Goal: Entertainment & Leisure: Consume media (video, audio)

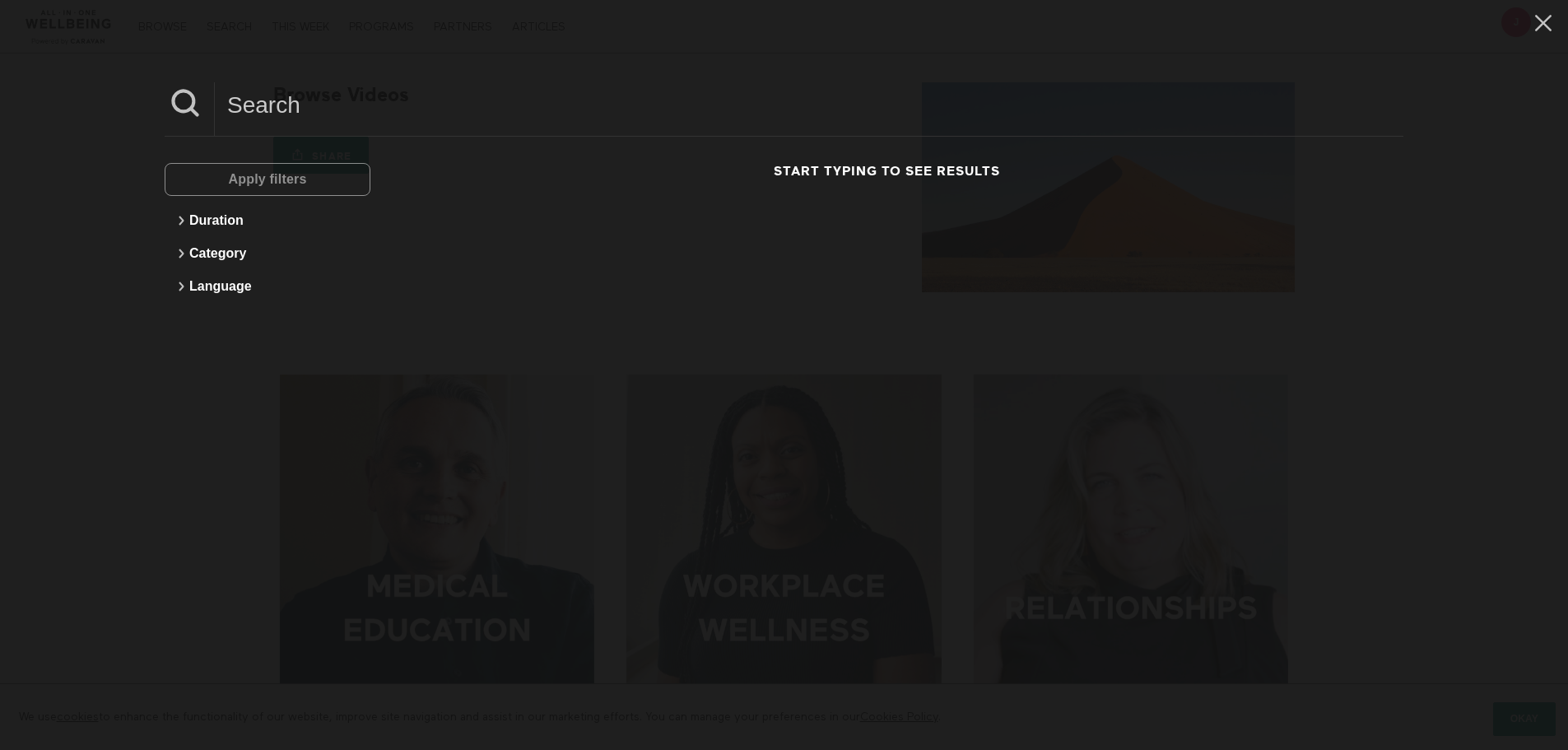
click at [330, 110] on input at bounding box center [809, 105] width 1189 height 45
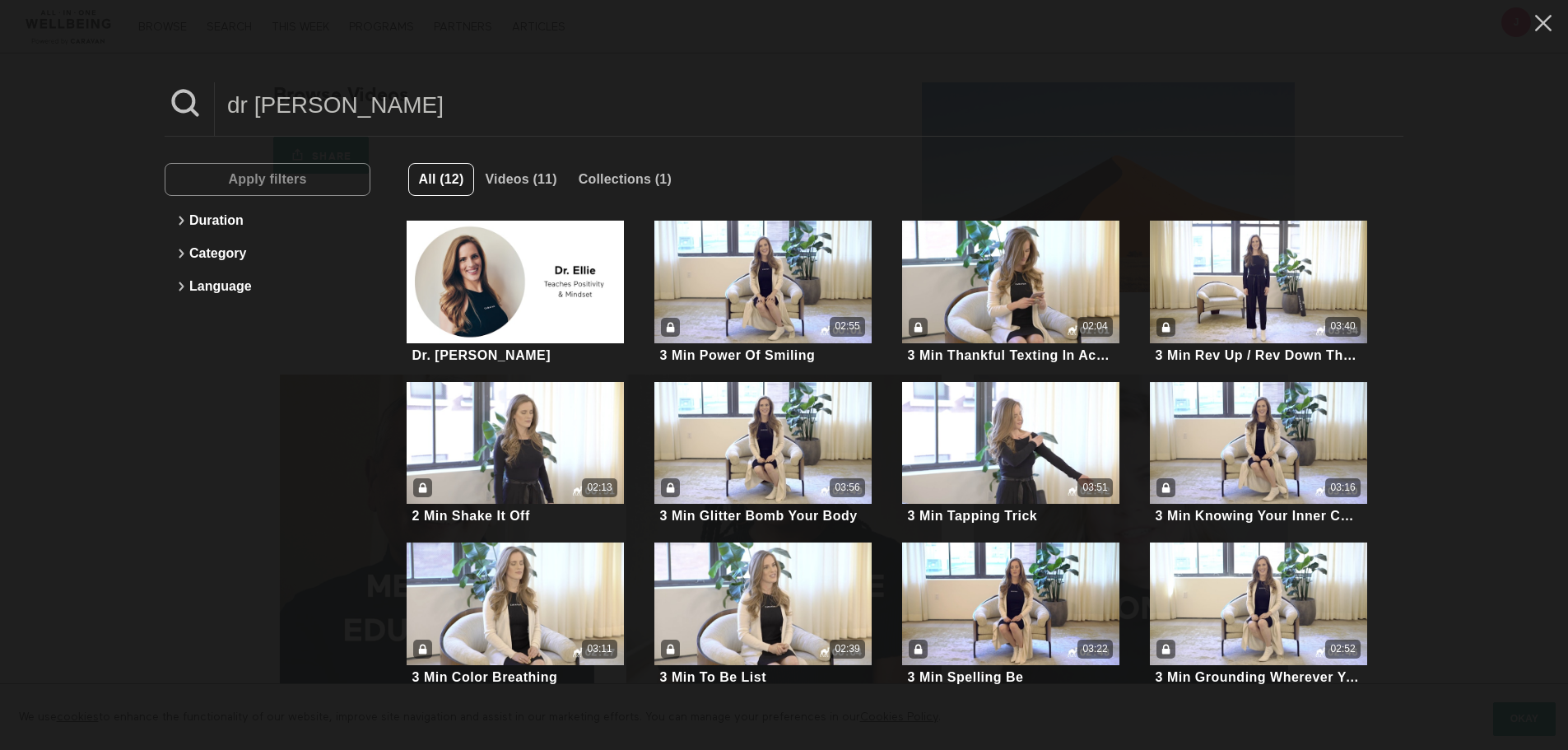
type input "dr [PERSON_NAME]"
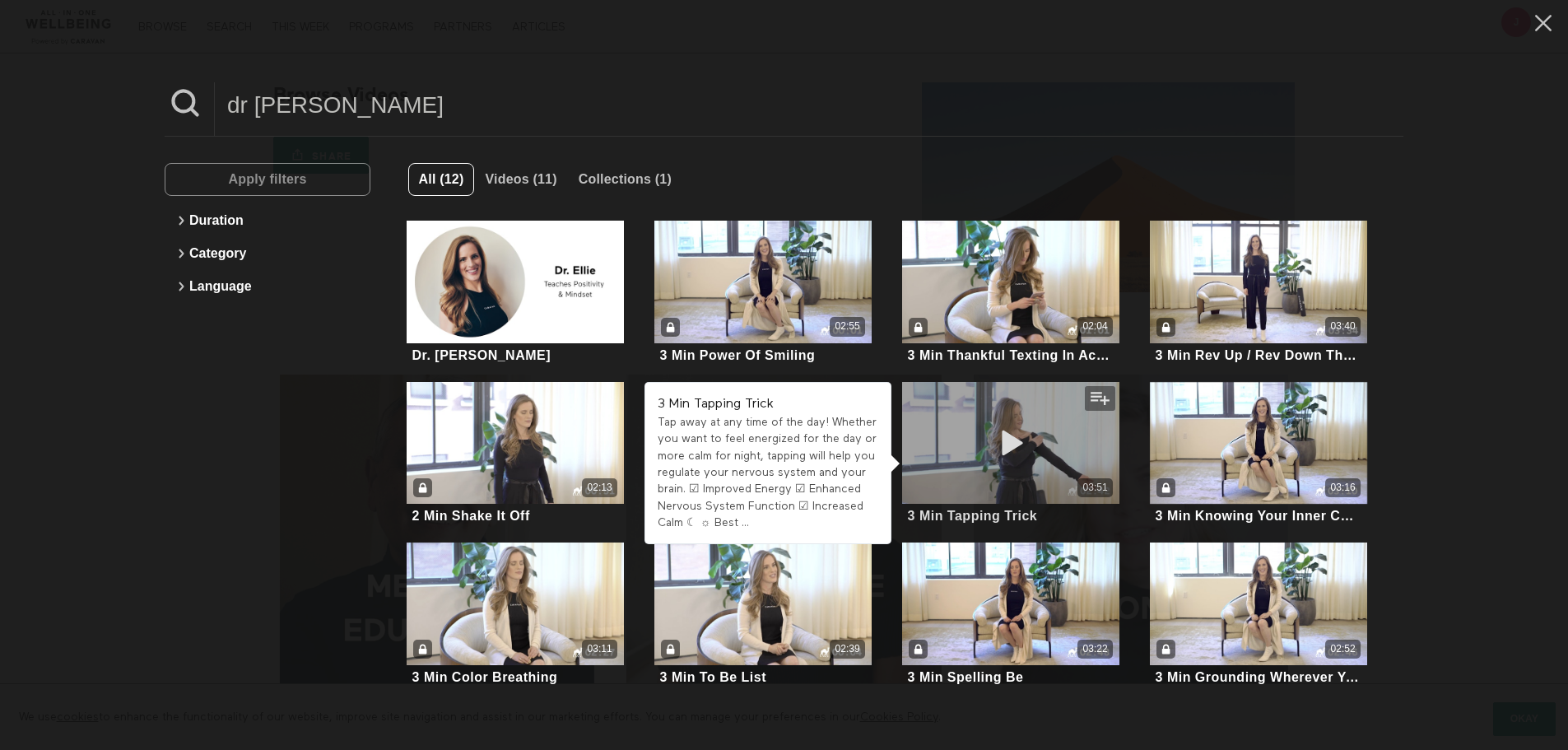
click at [1059, 446] on div "03:51" at bounding box center [1011, 443] width 217 height 123
